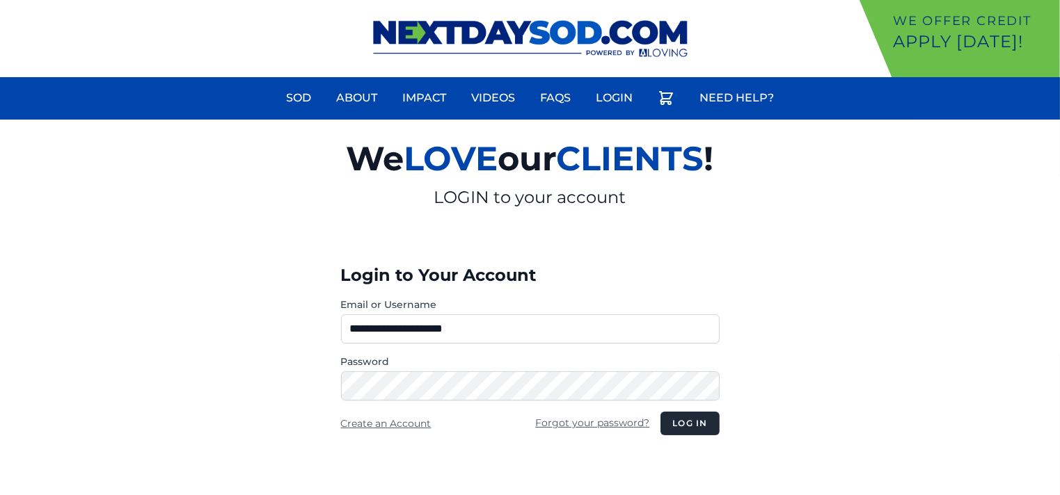
click at [613, 332] on input "**********" at bounding box center [530, 329] width 379 height 29
type input "**********"
click at [696, 424] on button "Log in" at bounding box center [689, 424] width 58 height 24
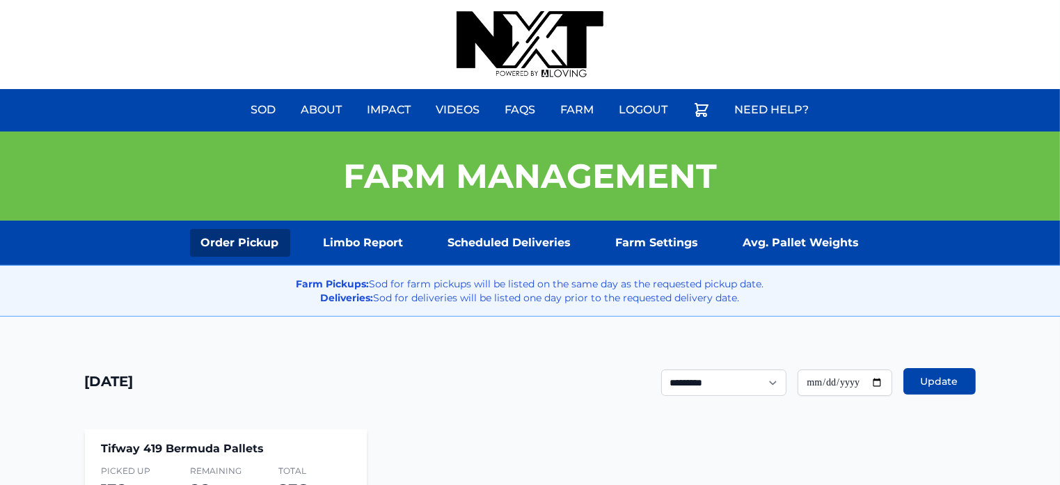
drag, startPoint x: 270, startPoint y: 216, endPoint x: 273, endPoint y: 347, distance: 130.9
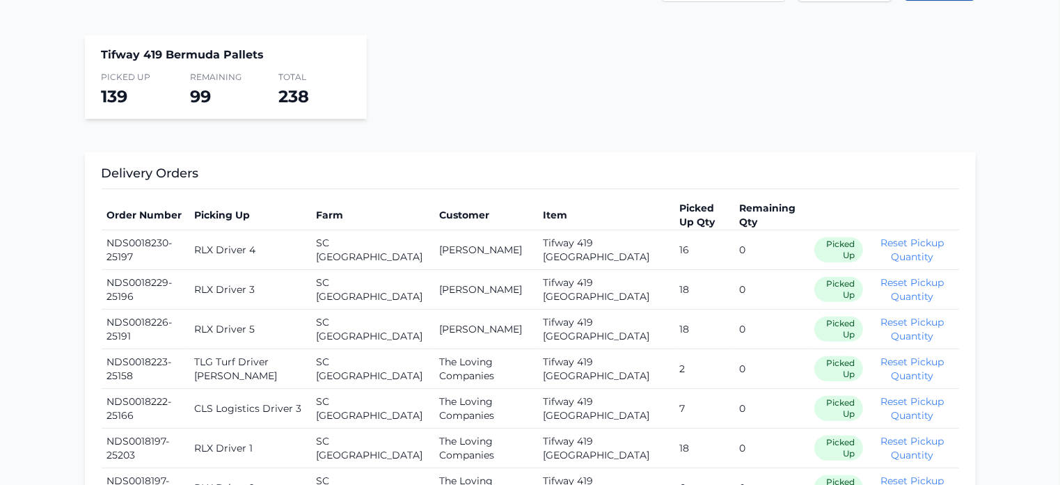
scroll to position [392, 0]
click at [754, 90] on section "Tifway 419 Bermuda Pallets Picked Up 139 Remaining 99 Total 238" at bounding box center [530, 78] width 891 height 83
click at [717, 110] on section "Tifway 419 Bermuda Pallets Picked Up 139 Remaining 99 Total 238" at bounding box center [530, 78] width 891 height 83
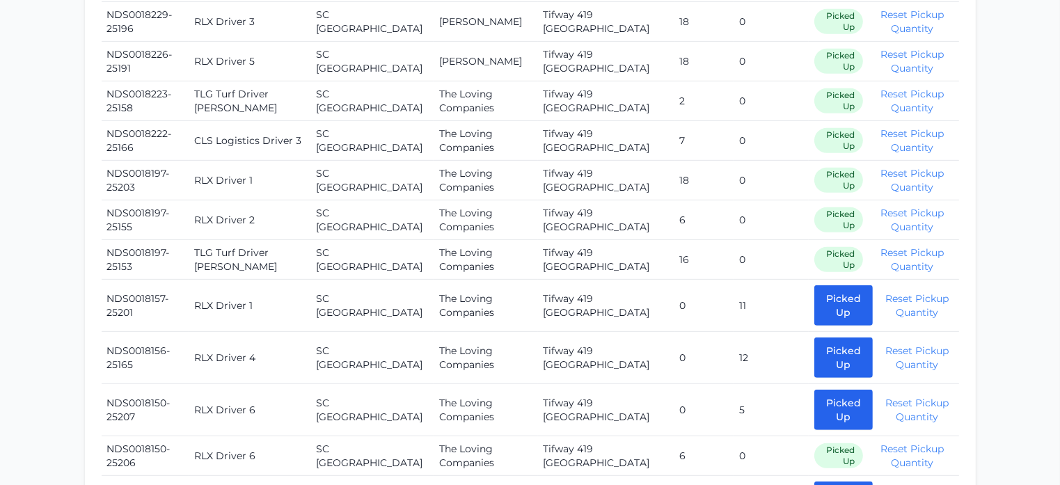
scroll to position [662, 0]
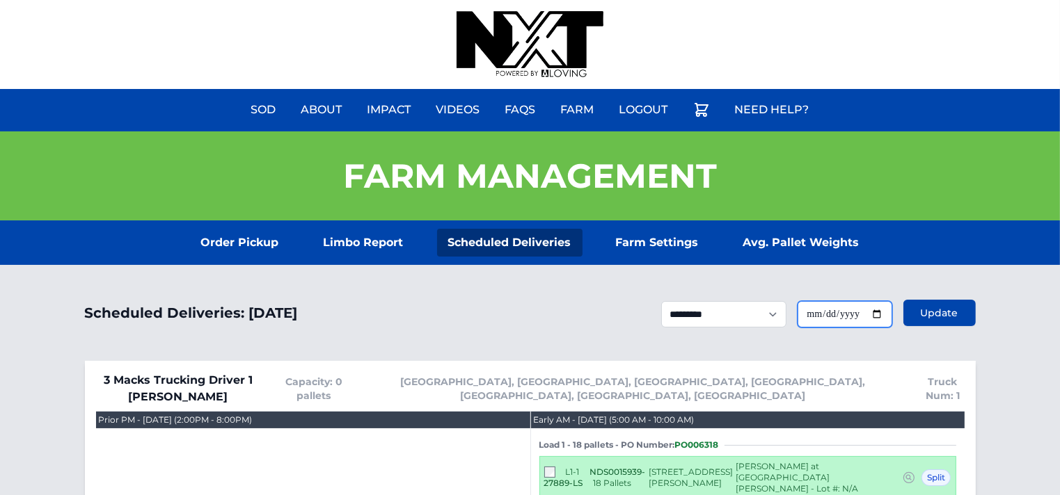
click at [877, 314] on input "**********" at bounding box center [844, 314] width 95 height 26
type input "**********"
click at [933, 307] on span "Update" at bounding box center [940, 313] width 38 height 14
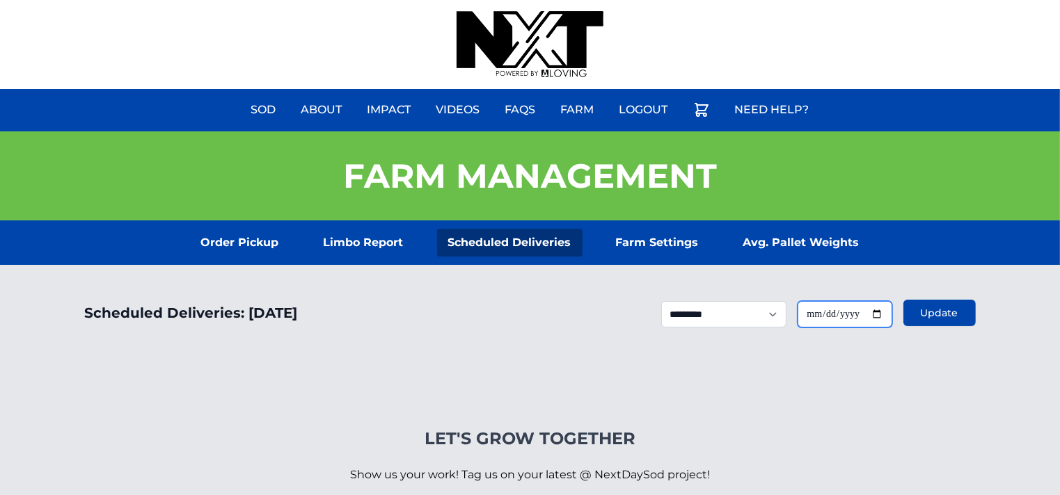
click at [880, 317] on input "**********" at bounding box center [844, 314] width 95 height 26
type input "**********"
click at [941, 320] on button "Update" at bounding box center [939, 313] width 72 height 26
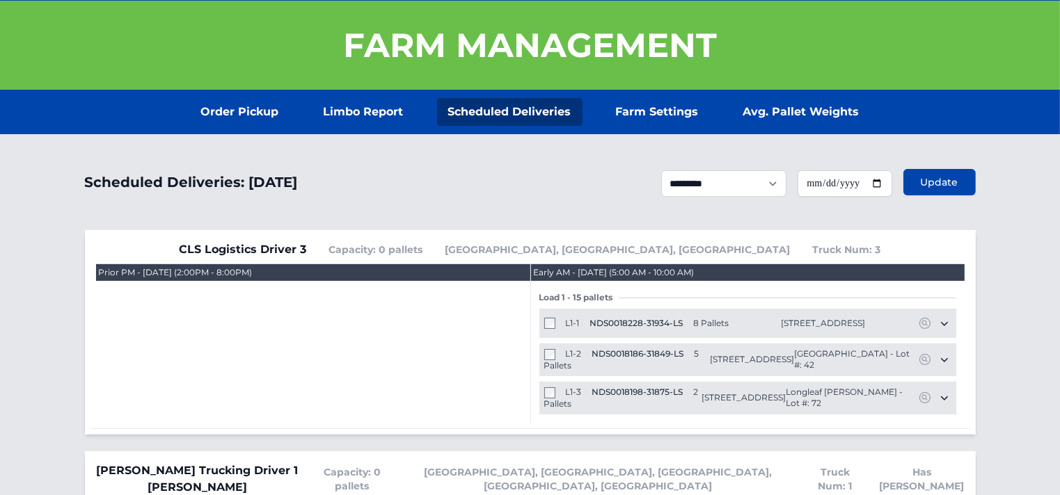
scroll to position [127, 0]
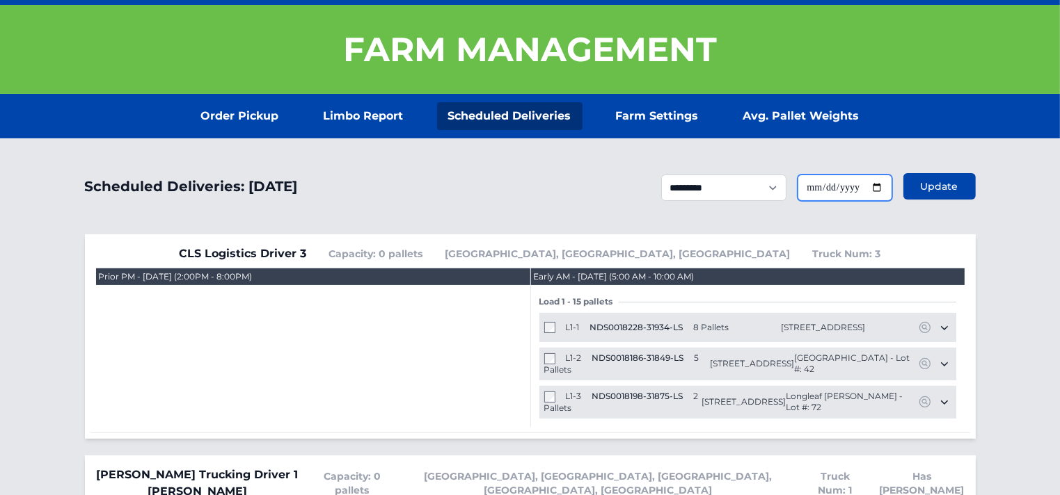
click at [880, 191] on input "**********" at bounding box center [844, 188] width 95 height 26
type input "**********"
click at [928, 189] on span "Update" at bounding box center [940, 187] width 38 height 14
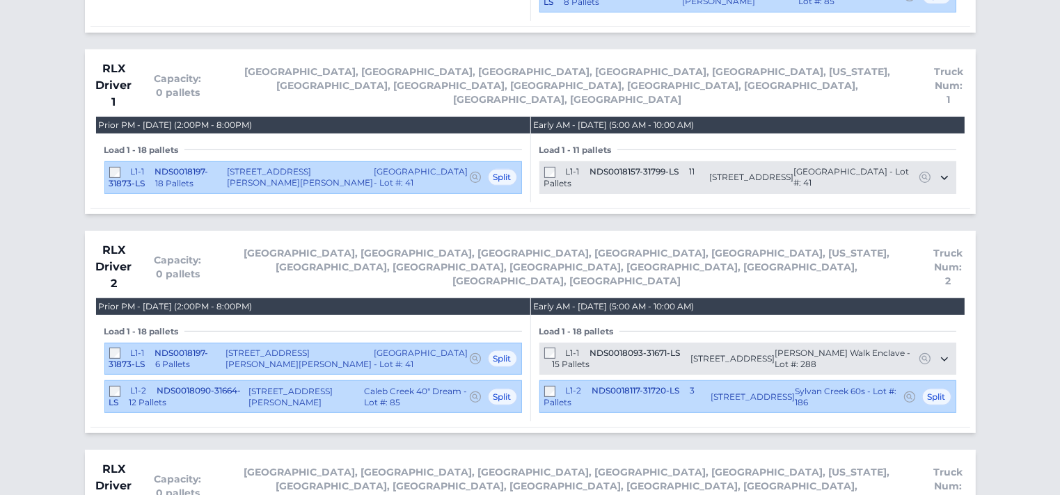
scroll to position [498, 0]
click at [344, 326] on div "Load 1 - 18 pallets" at bounding box center [312, 331] width 417 height 11
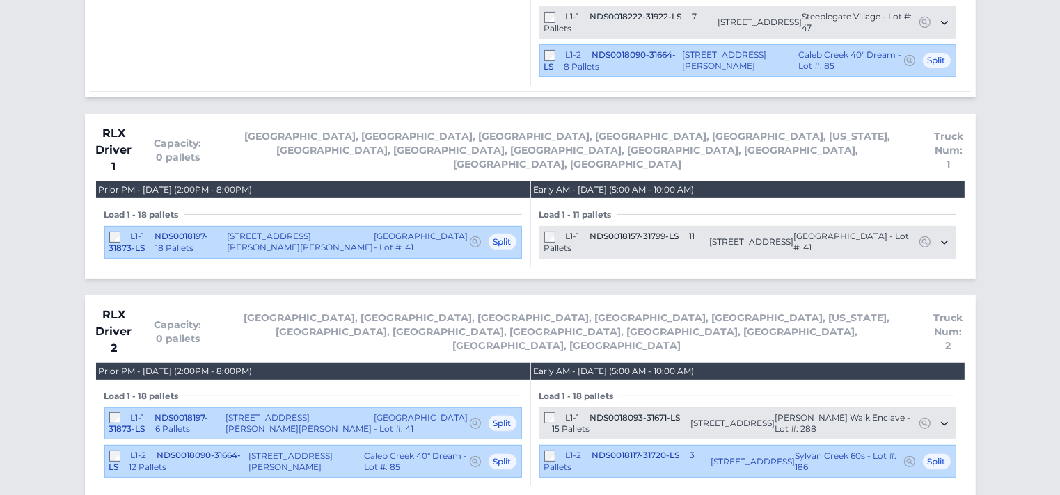
scroll to position [475, 0]
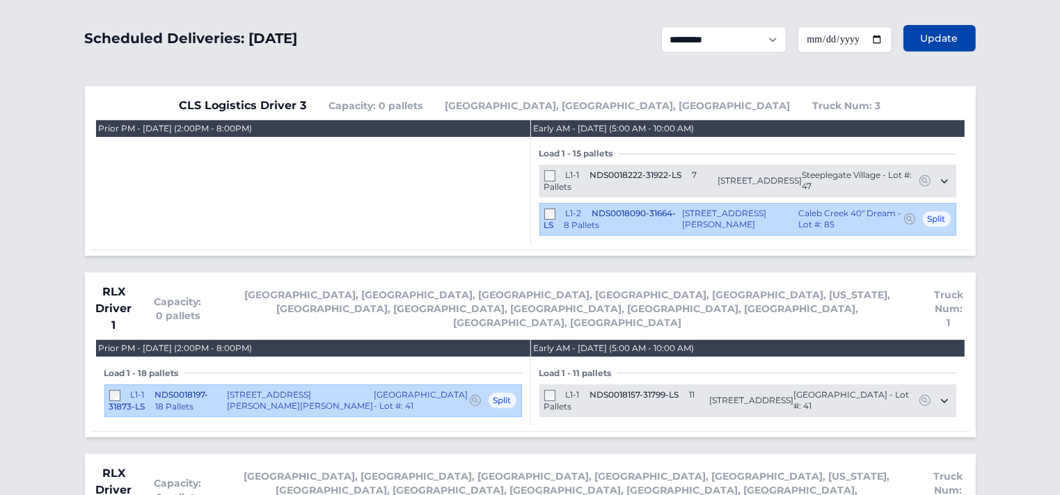
scroll to position [273, 0]
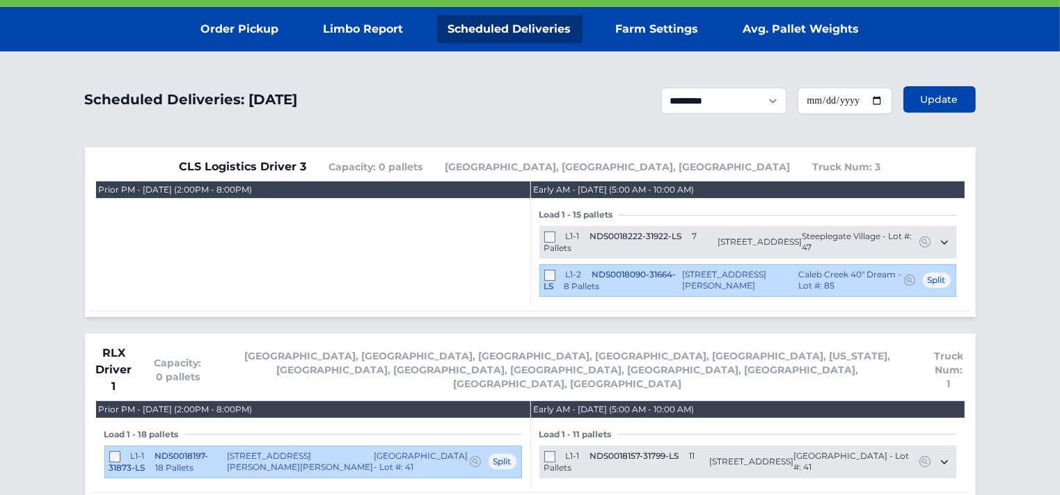
scroll to position [216, 0]
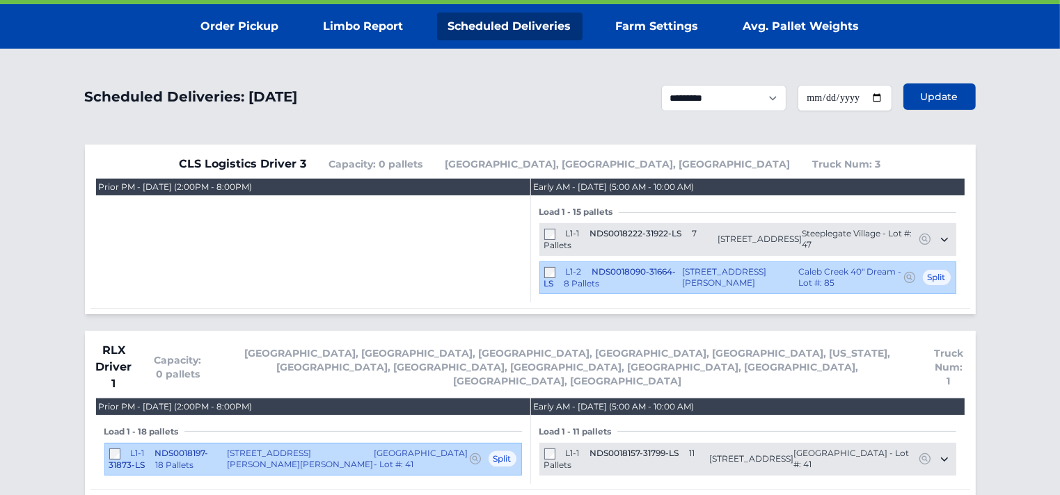
drag, startPoint x: 751, startPoint y: 242, endPoint x: 566, endPoint y: 234, distance: 185.9
click at [566, 234] on div "L1-1 NDS0018222-31922-LS 7 Pallets 3825 Colt Court Trinity, NC 27370 Steeplegat…" at bounding box center [747, 239] width 407 height 23
click at [566, 234] on span "L1-1" at bounding box center [573, 233] width 14 height 10
drag, startPoint x: 566, startPoint y: 234, endPoint x: 901, endPoint y: 248, distance: 335.7
click at [901, 248] on div "L1-1 NDS0018222-31922-LS 7 Pallets 3825 Colt Court Trinity, NC 27370 Steeplegat…" at bounding box center [747, 239] width 407 height 23
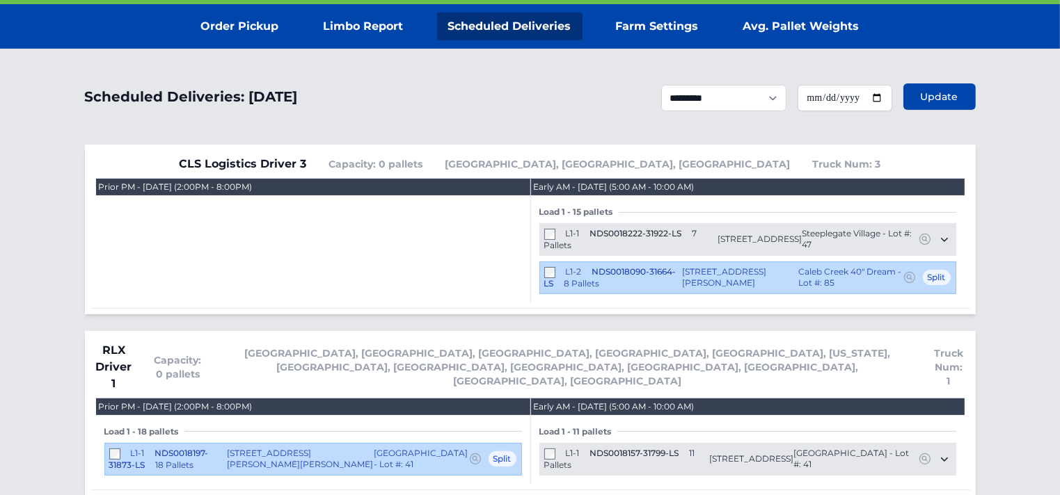
copy div "L1-1 NDS0018222-31922-LS 7 Pallets 3825 Colt Court Trinity, NC 27370 Steeplegat…"
click at [644, 291] on div "L1-2 NDS0018090-31664-LS 8 Pallets 6013 Willet Drive Kernersville, NC 27284 Cal…" at bounding box center [747, 278] width 417 height 33
drag, startPoint x: 842, startPoint y: 281, endPoint x: 568, endPoint y: 275, distance: 274.2
click at [568, 275] on div "L1-2 NDS0018090-31664-LS 8 Pallets 6013 Willet Drive Kernersville, NC 27284 Cal…" at bounding box center [747, 277] width 407 height 23
click at [593, 269] on span "NDS0018090-31664-LS" at bounding box center [610, 277] width 132 height 22
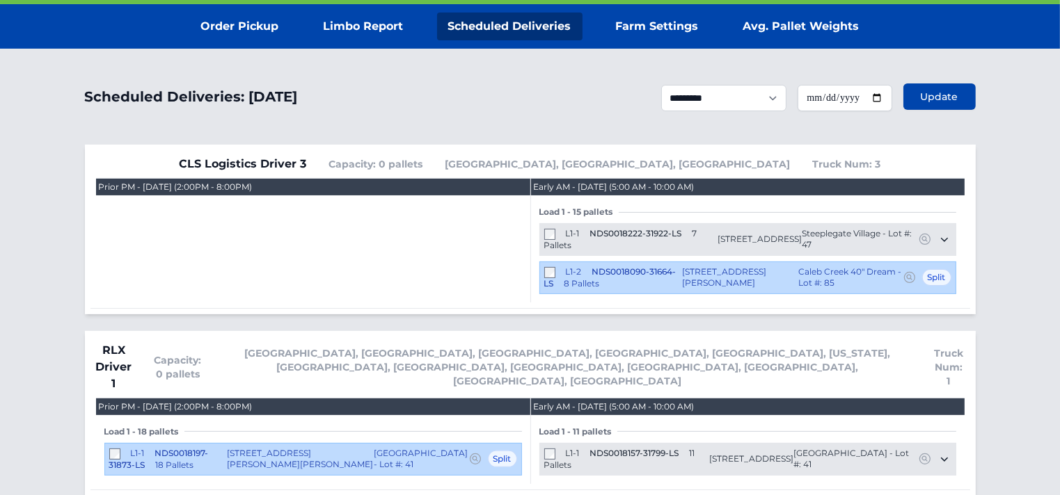
drag, startPoint x: 593, startPoint y: 269, endPoint x: 846, endPoint y: 287, distance: 253.9
click at [846, 287] on div "L1-2 NDS0018090-31664-LS 8 Pallets 6013 Willet Drive Kernersville, NC 27284 Cal…" at bounding box center [747, 277] width 407 height 23
copy div "NDS0018090-31664-LS 8 Pallets 6013 Willet Drive Kernersville, NC 27284 Caleb Cr…"
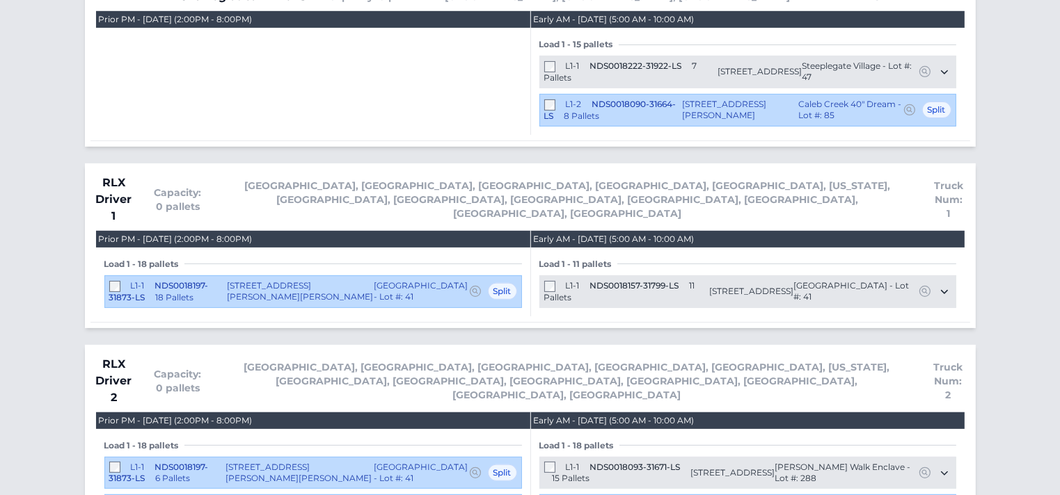
scroll to position [386, 0]
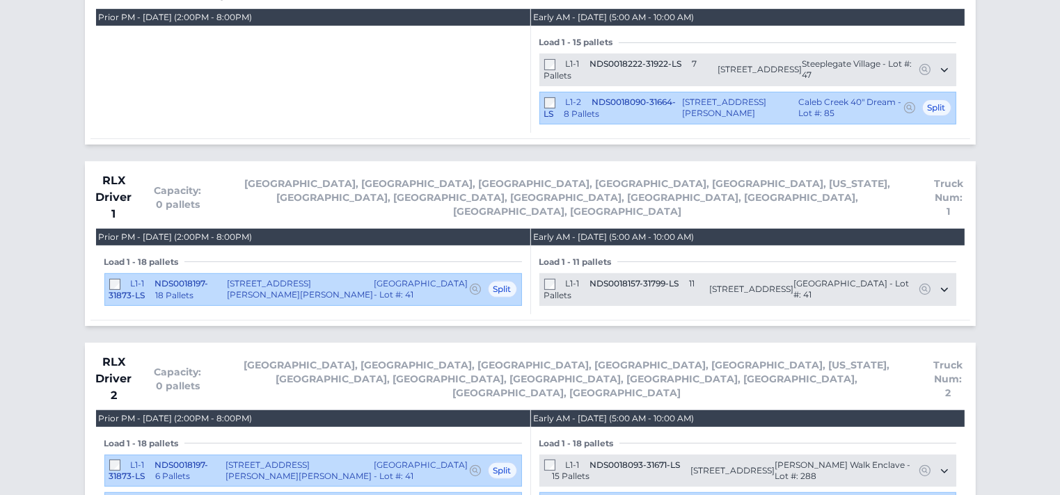
drag, startPoint x: 420, startPoint y: 279, endPoint x: 155, endPoint y: 266, distance: 264.7
click at [155, 278] on div "L1-1 NDS0018197-31873-LS 18 Pallets 206 Lisa Lane Winston-Salem, NC 27107 Fores…" at bounding box center [313, 289] width 408 height 23
copy div "NDS0018197-31873-LS 18 Pallets 206 Lisa Lane Winston-Salem, NC 27107 Forest Cre…"
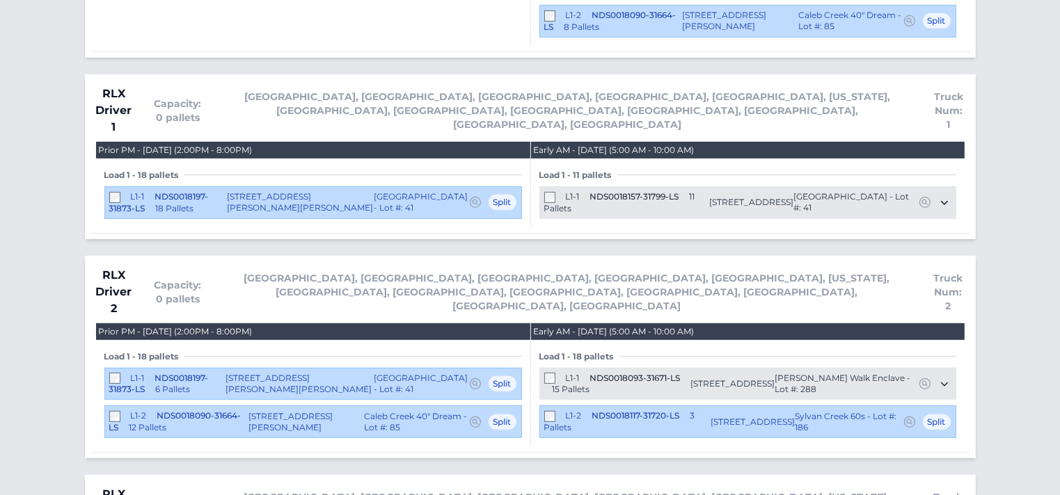
scroll to position [472, 0]
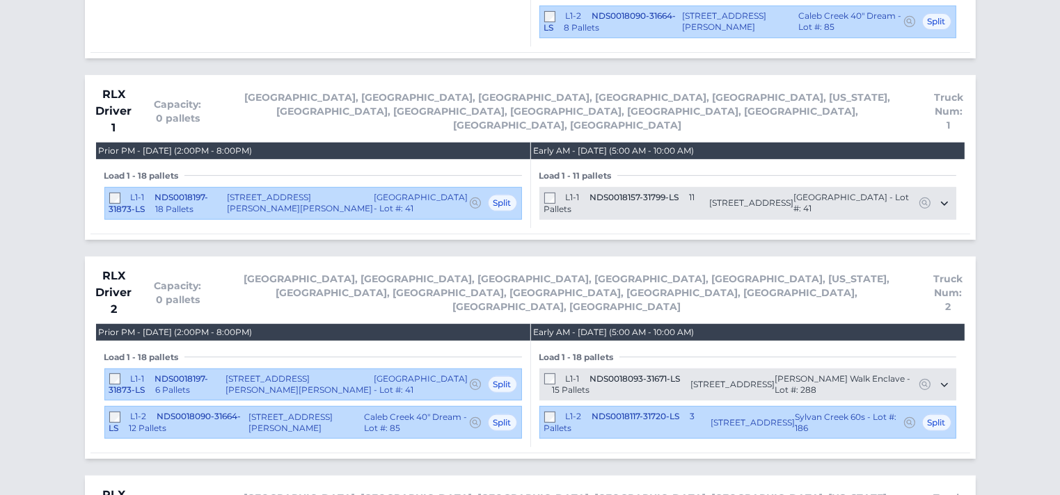
drag, startPoint x: 408, startPoint y: 350, endPoint x: 151, endPoint y: 344, distance: 257.5
click at [151, 374] on div "L1-1 NDS0018197-31873-LS 6 Pallets 206 Lisa Lane Winston-Salem, NC 27107 Forest…" at bounding box center [313, 385] width 408 height 23
copy div "NDS0018197-31873-LS 6 Pallets 206 Lisa Lane Winston-Salem, NC 27107 Forest Cree…"
drag, startPoint x: 408, startPoint y: 395, endPoint x: 159, endPoint y: 380, distance: 250.3
click at [159, 411] on div "L1-2 NDS0018090-31664-LS 12 Pallets 6013 Willet Drive Kernersville, NC 27284 Ca…" at bounding box center [313, 422] width 408 height 23
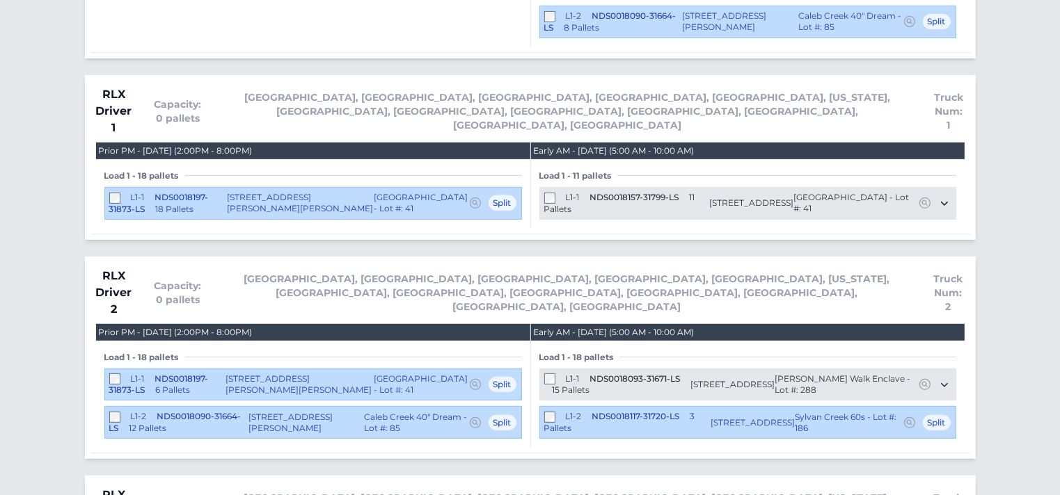
copy div "NDS0018090-31664-LS 12 Pallets 6013 Willet Drive Kernersville, NC 27284 Caleb C…"
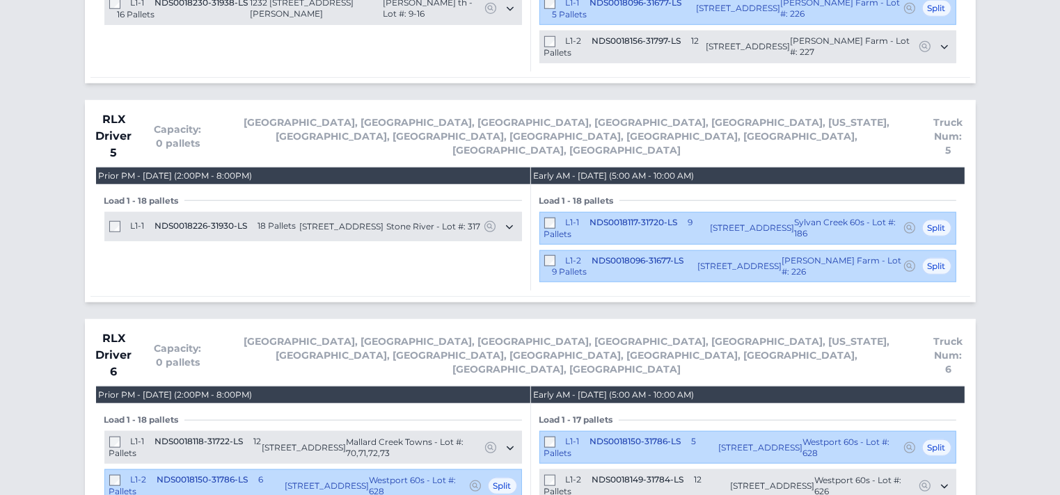
scroll to position [1251, 0]
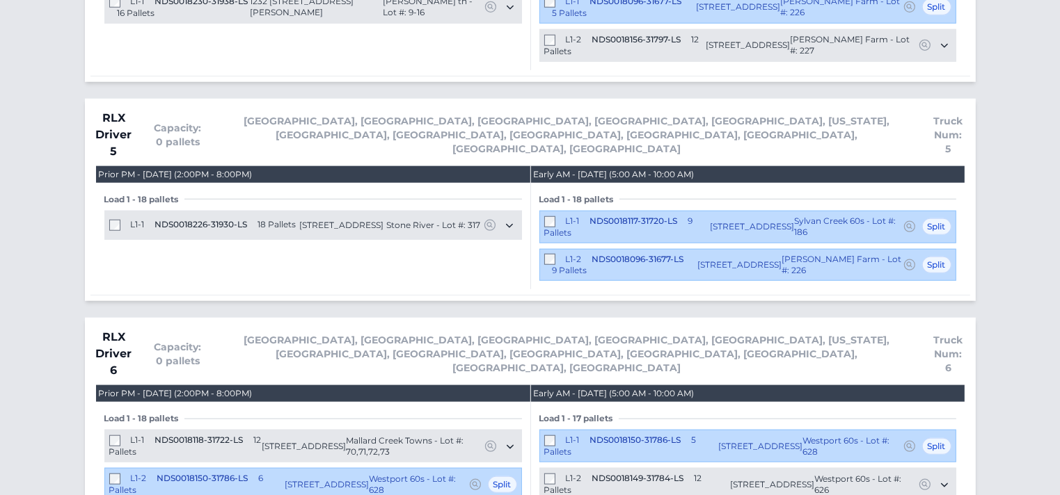
drag, startPoint x: 416, startPoint y: 346, endPoint x: 150, endPoint y: 333, distance: 266.8
click at [150, 435] on div "L1-1 NDS0018118-31722-LS 12 Pallets 5102 Hyrule Drive Charlotte, NC 28262 Malla…" at bounding box center [313, 446] width 408 height 23
copy div "NDS0018118-31722-LS 12 Pallets 5102 Hyrule Drive Charlotte, NC 28262 Mallard Cr…"
drag, startPoint x: 406, startPoint y: 384, endPoint x: 225, endPoint y: 366, distance: 181.8
click at [225, 468] on div "L1-2 NDS0018150-31786-LS 6 Pallets 275 Miramar Drive York, SC 29745 Westport 60…" at bounding box center [312, 484] width 417 height 33
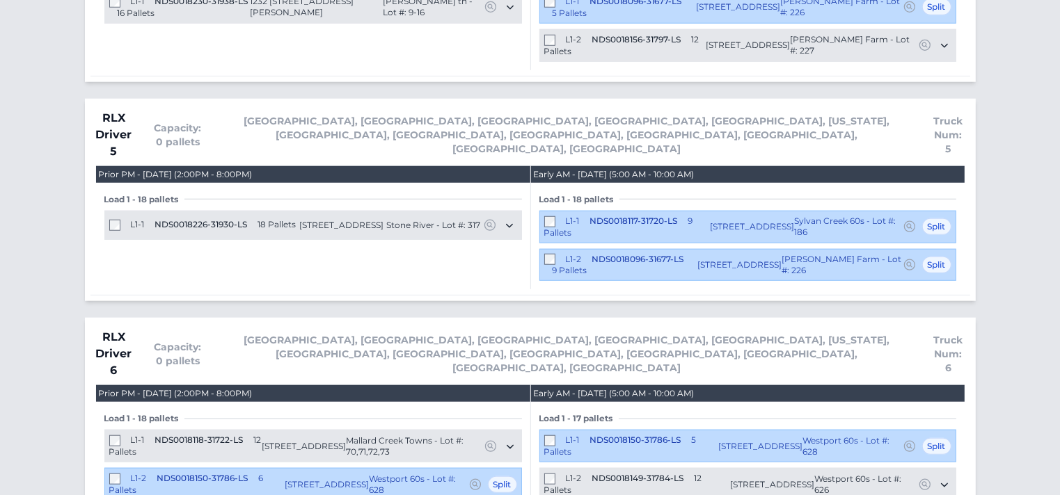
drag, startPoint x: 157, startPoint y: 371, endPoint x: 404, endPoint y: 382, distance: 247.3
click at [404, 473] on div "L1-2 NDS0018150-31786-LS 6 Pallets 275 Miramar Drive York, SC 29745 Westport 60…" at bounding box center [313, 484] width 408 height 23
copy div "NDS0018150-31786-LS 6 Pallets 275 Miramar Drive York, SC 29745 Westport 60s - L…"
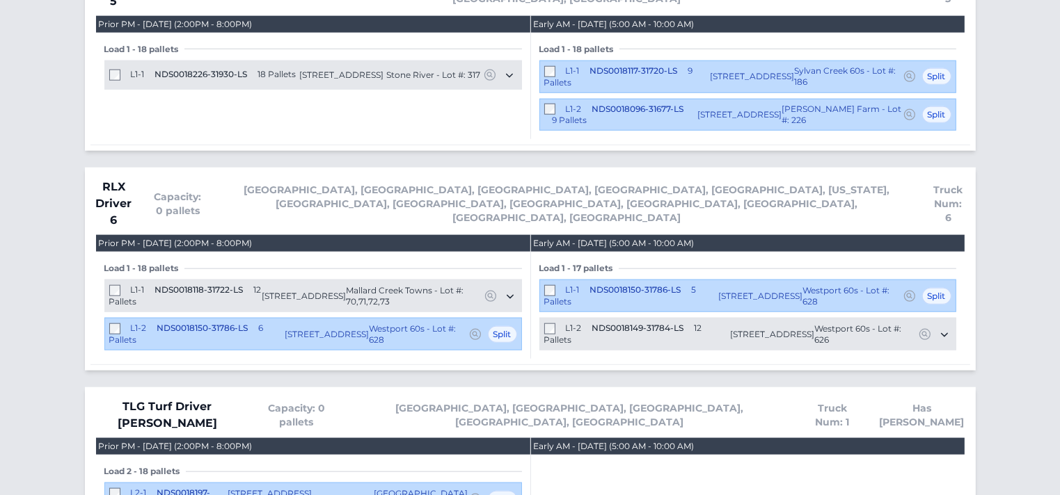
scroll to position [1406, 0]
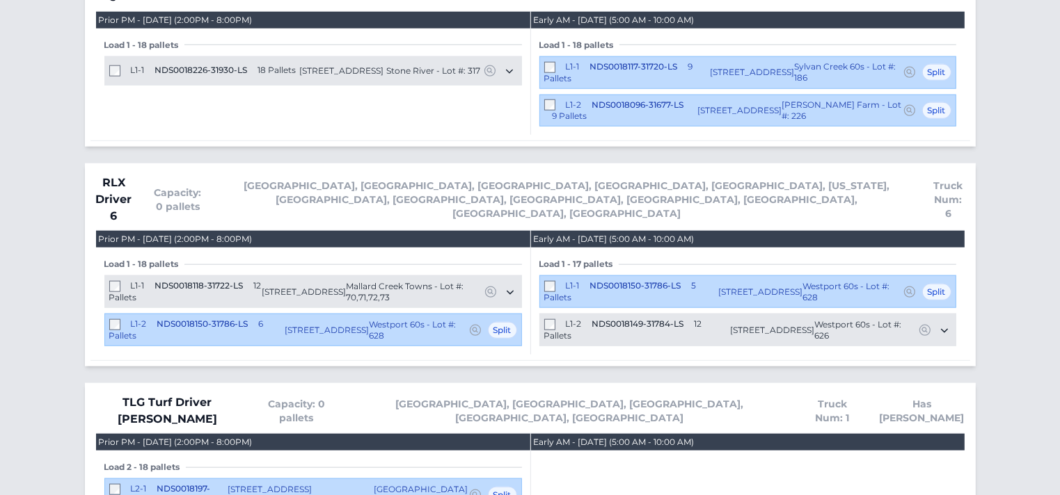
drag, startPoint x: 431, startPoint y: 375, endPoint x: 159, endPoint y: 367, distance: 272.9
click at [159, 484] on div "L2-1 NDS0018197-31873-LS 16 Pallets 206 Lisa Lane Winston-Salem, NC 27107 Fores…" at bounding box center [313, 495] width 408 height 23
copy div "NDS0018197-31873-LS 16 Pallets 206 Lisa Lane Winston-Salem, NC 27107 Forest Cre…"
drag, startPoint x: 342, startPoint y: 414, endPoint x: 159, endPoint y: 408, distance: 183.8
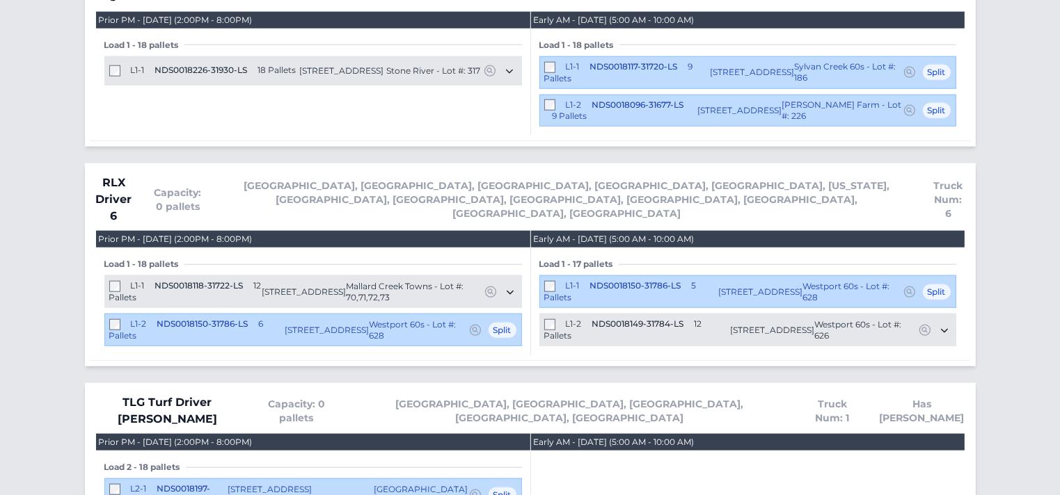
copy div "NDS0018223-31924-LS 2 Pallets 617 Edgewater Drive Garner, NC 27529"
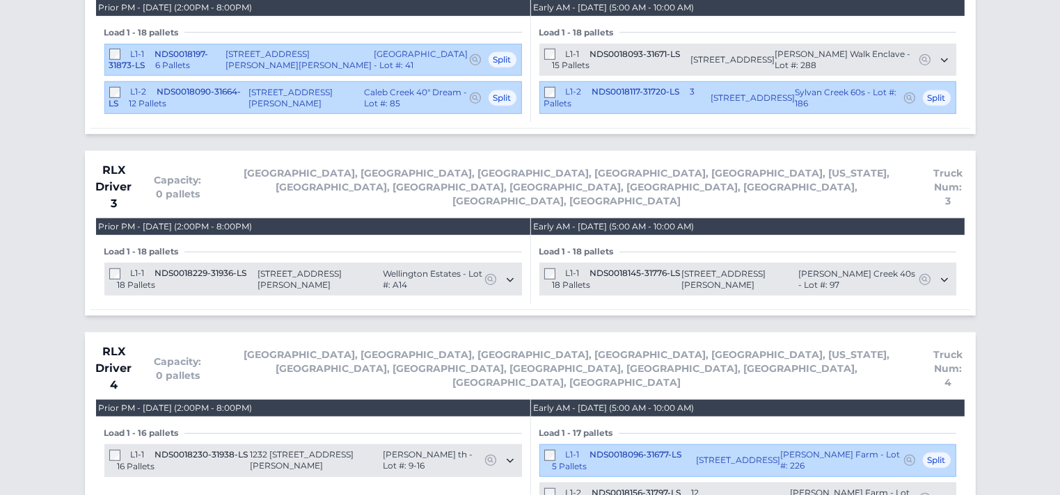
scroll to position [799, 0]
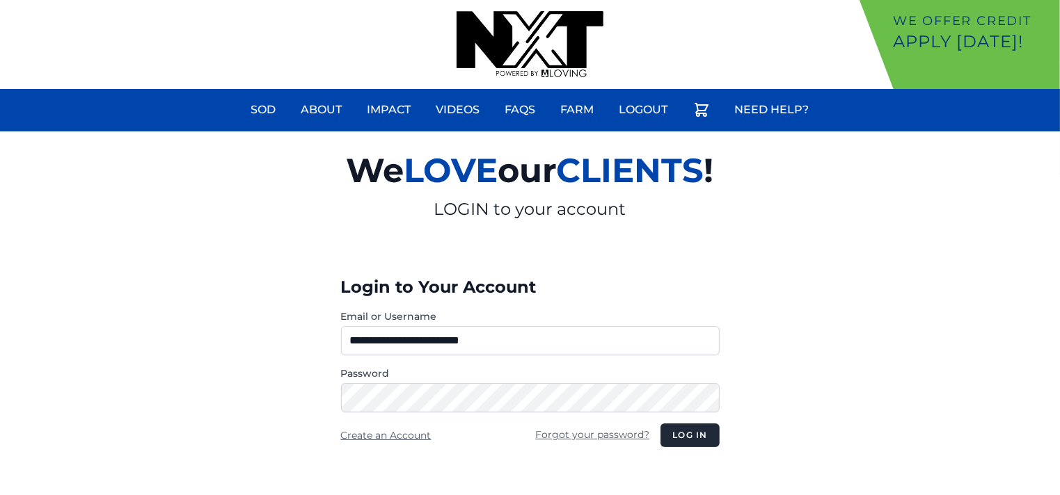
click at [520, 344] on input "**********" at bounding box center [530, 340] width 379 height 29
type input "**********"
click at [671, 431] on button "Log in" at bounding box center [689, 436] width 58 height 24
